Goal: Task Accomplishment & Management: Manage account settings

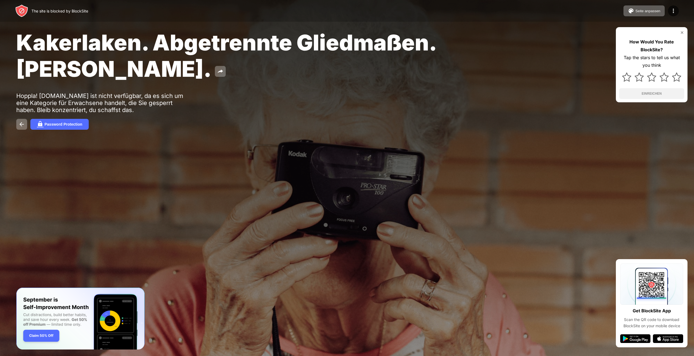
drag, startPoint x: 0, startPoint y: 0, endPoint x: 350, endPoint y: 115, distance: 368.4
click at [350, 115] on div "Kakerlaken. Abgetrennte Gliedmaßen. John Goodman. Hoppla! www.pornhub.com ist n…" at bounding box center [347, 79] width 694 height 159
click at [56, 126] on div "Password Protection" at bounding box center [63, 124] width 38 height 4
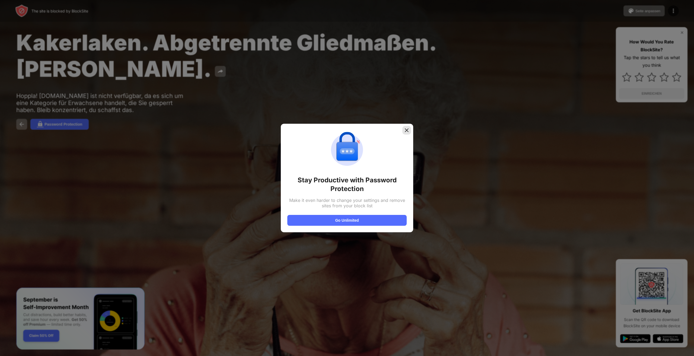
click at [406, 130] on img at bounding box center [406, 129] width 5 height 5
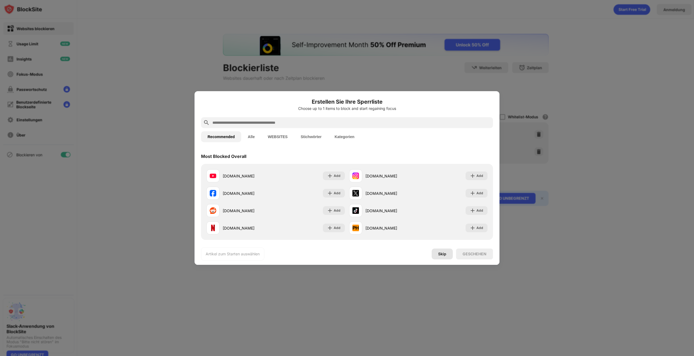
click at [444, 252] on div "Skip" at bounding box center [442, 254] width 8 height 4
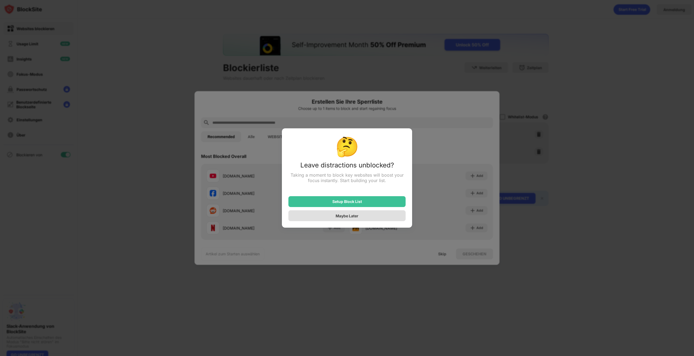
click at [350, 218] on div "Maybe Later" at bounding box center [346, 215] width 23 height 5
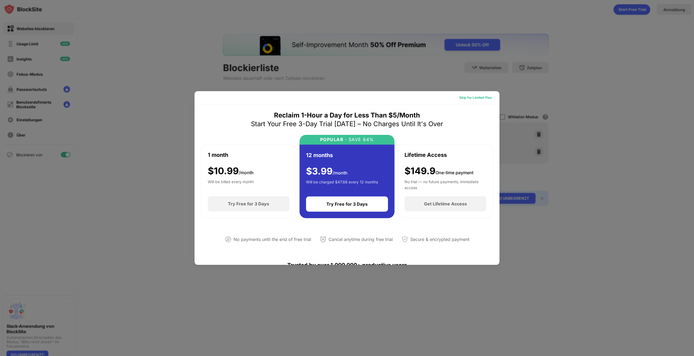
click at [479, 98] on div "Skip for Limited Plan" at bounding box center [475, 97] width 33 height 5
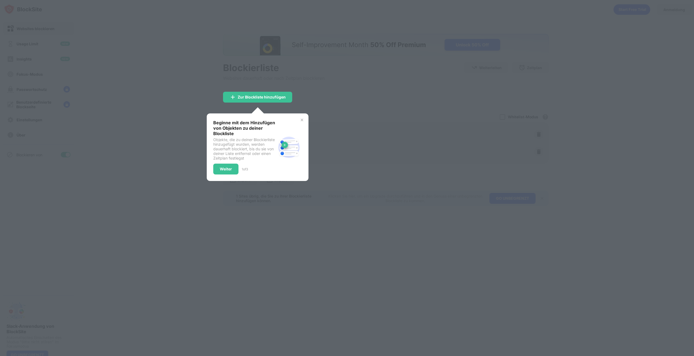
click at [300, 120] on img at bounding box center [302, 120] width 4 height 4
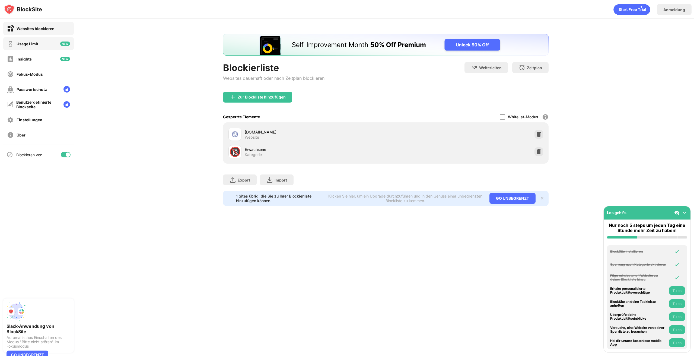
click at [35, 41] on div "Usage Limit" at bounding box center [22, 43] width 31 height 7
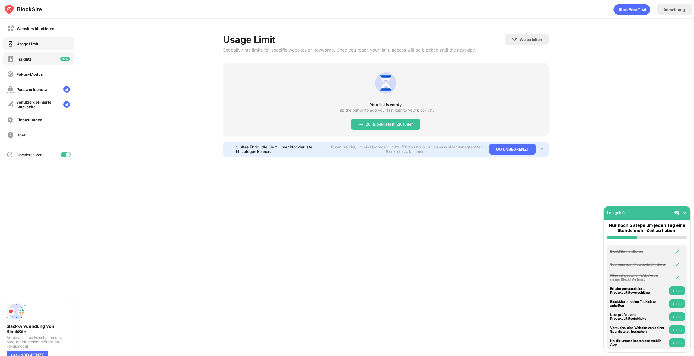
click at [36, 55] on div "Insights" at bounding box center [38, 58] width 71 height 13
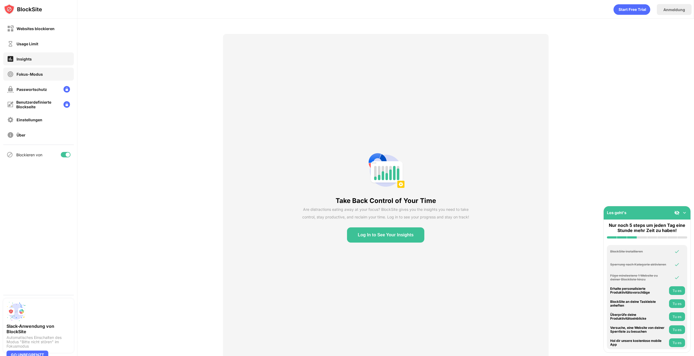
click at [31, 71] on div "Fokus-Modus" at bounding box center [25, 74] width 36 height 7
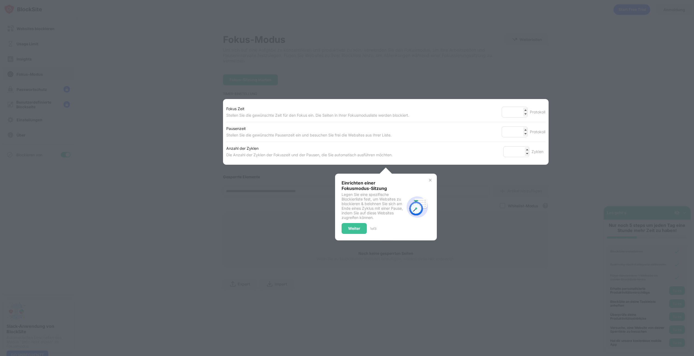
click at [37, 91] on div at bounding box center [347, 178] width 694 height 356
click at [428, 180] on img at bounding box center [430, 180] width 4 height 4
